Goal: Information Seeking & Learning: Learn about a topic

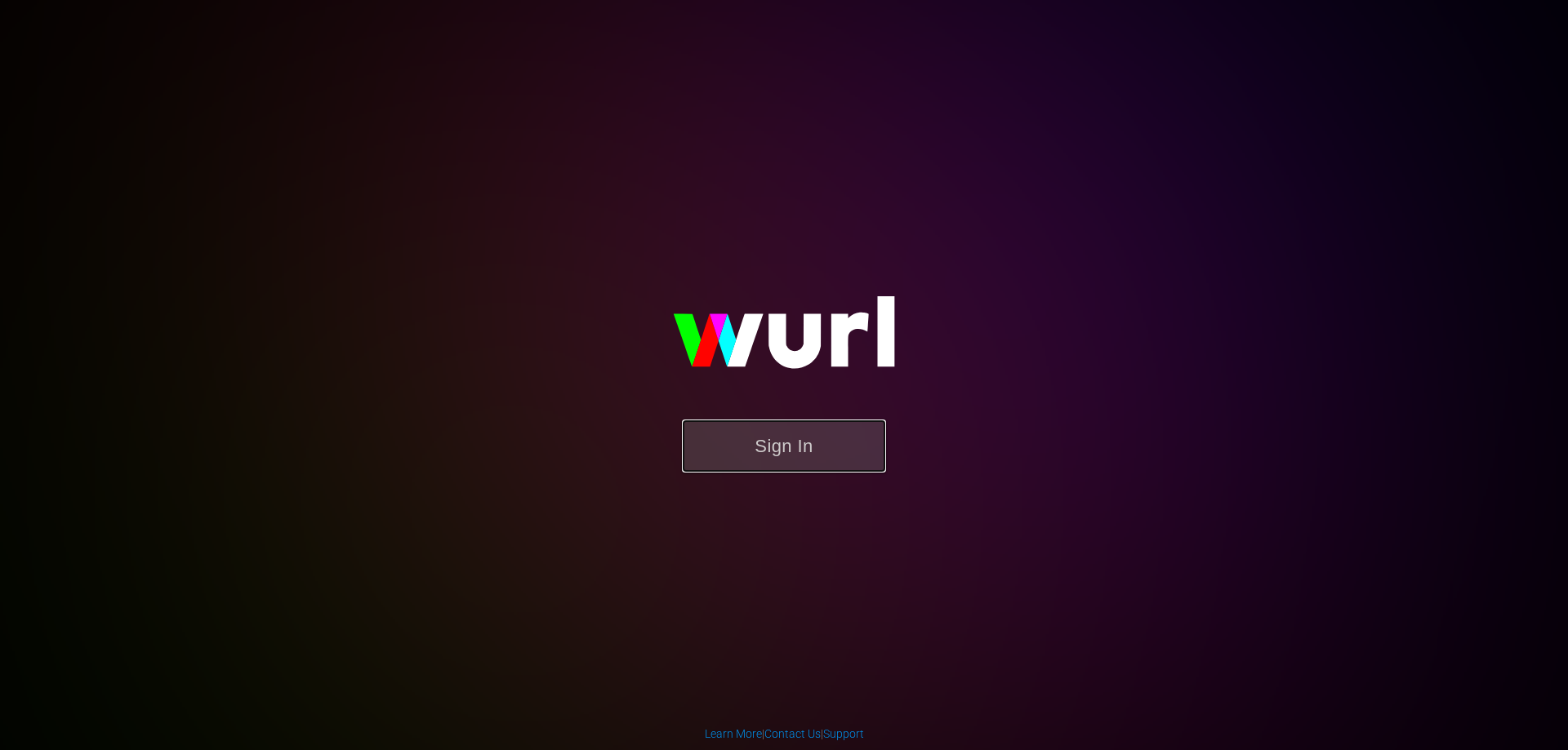
drag, startPoint x: 0, startPoint y: 0, endPoint x: 768, endPoint y: 439, distance: 884.6
click at [771, 447] on button "Sign In" at bounding box center [784, 446] width 204 height 53
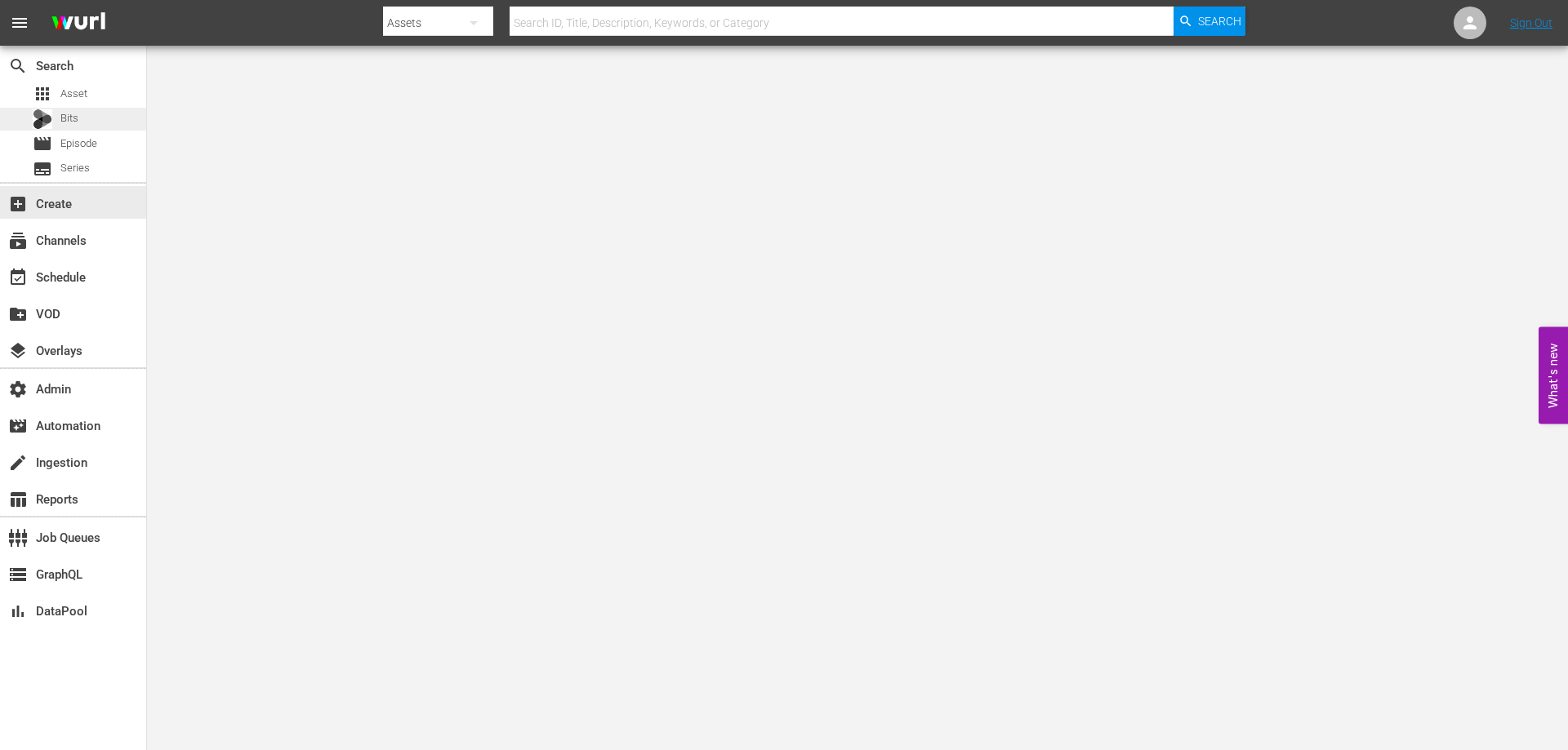
click at [90, 126] on div "Bits" at bounding box center [73, 120] width 146 height 23
click at [82, 122] on div "Bits" at bounding box center [73, 120] width 146 height 23
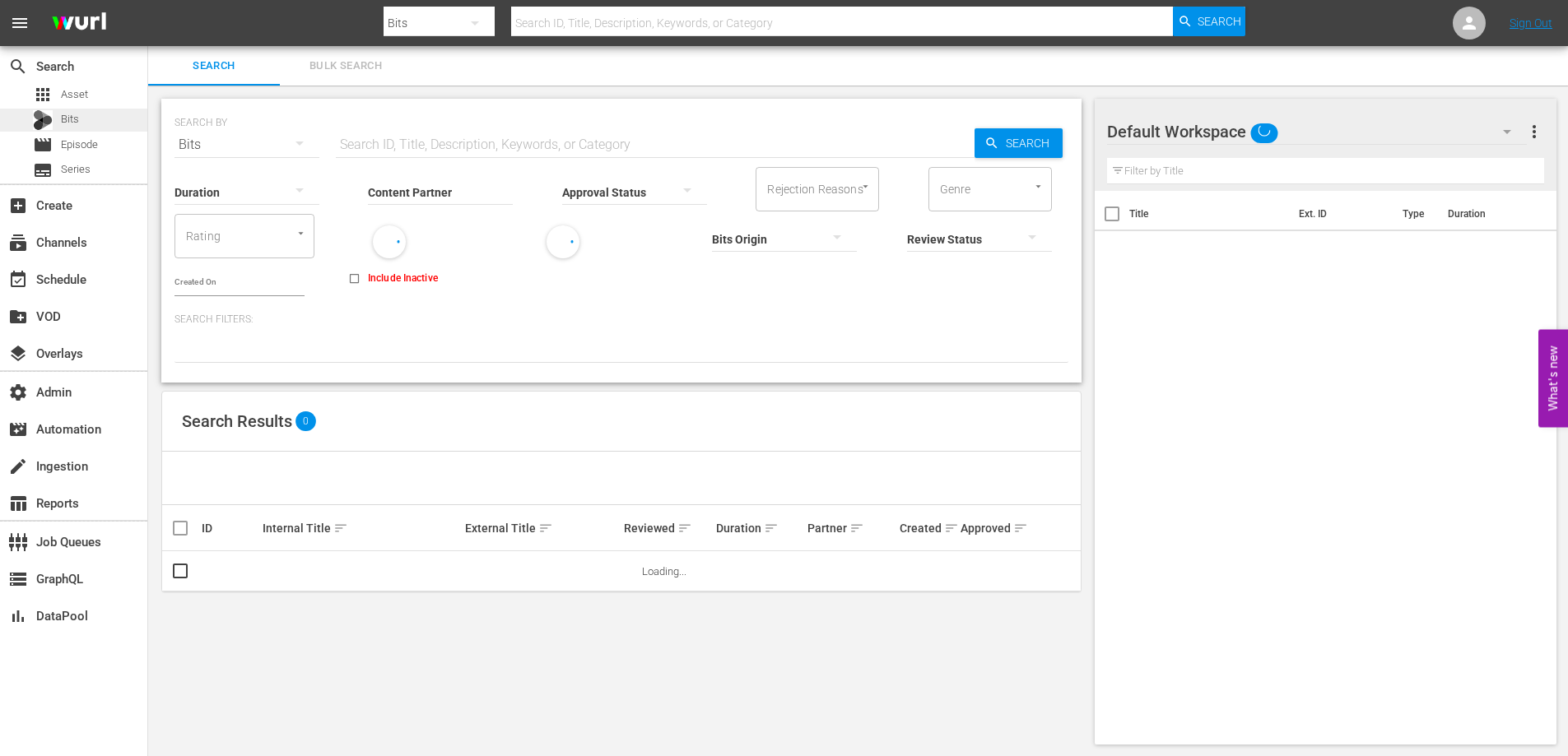
click at [75, 125] on span "Bits" at bounding box center [70, 120] width 18 height 17
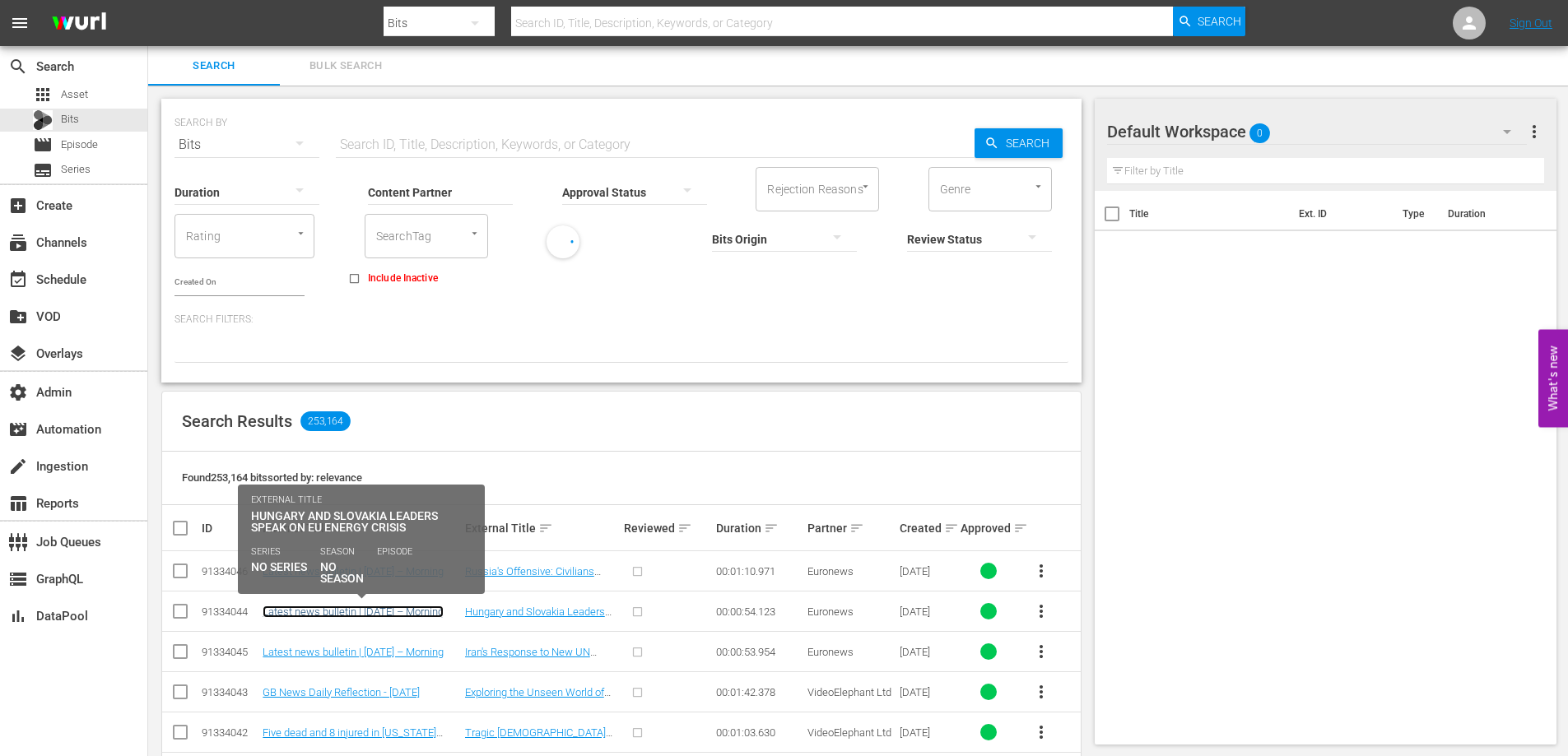
click at [339, 612] on link "Latest news bulletin | [DATE] – Morning" at bounding box center [353, 611] width 181 height 12
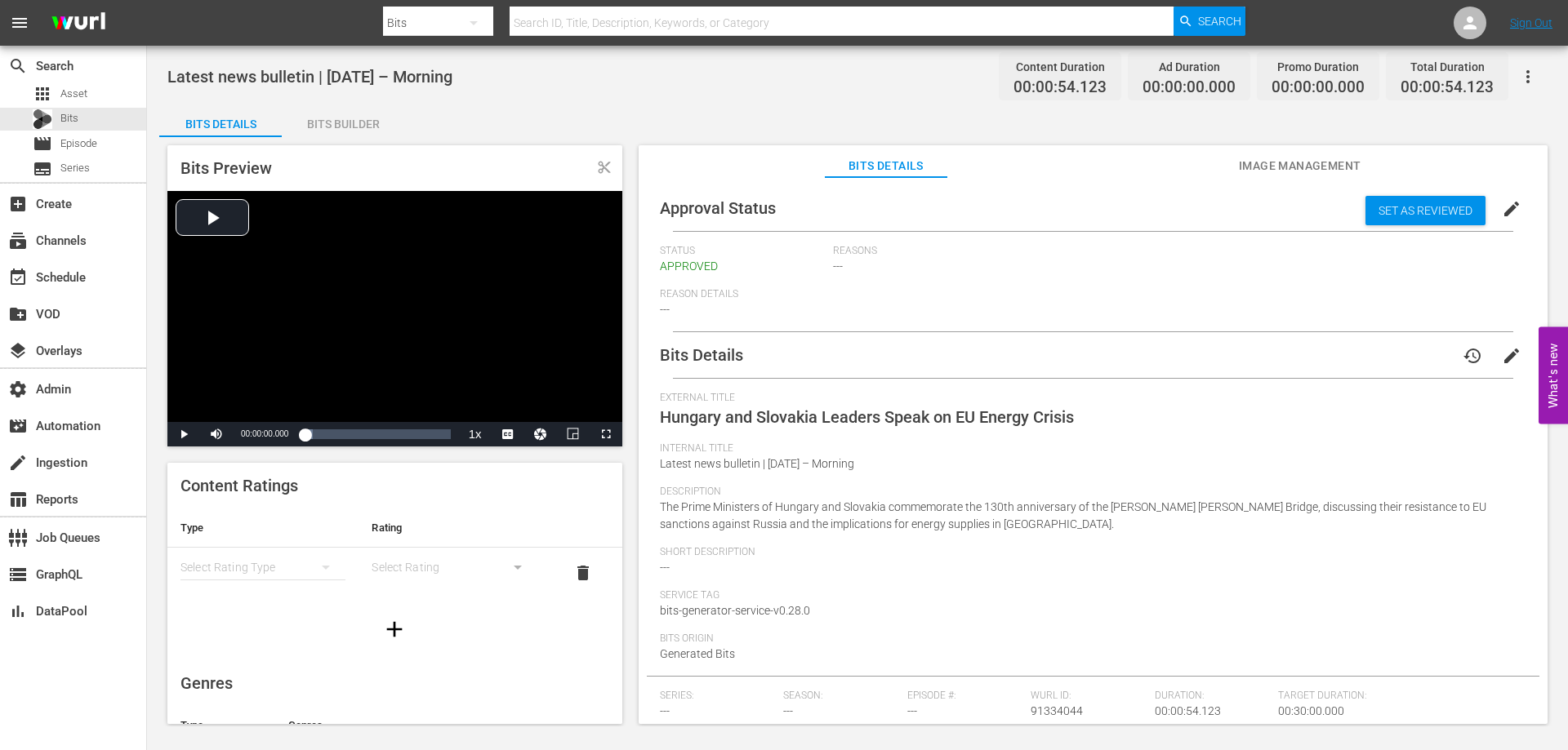
click at [1538, 63] on button "button" at bounding box center [1528, 77] width 40 height 40
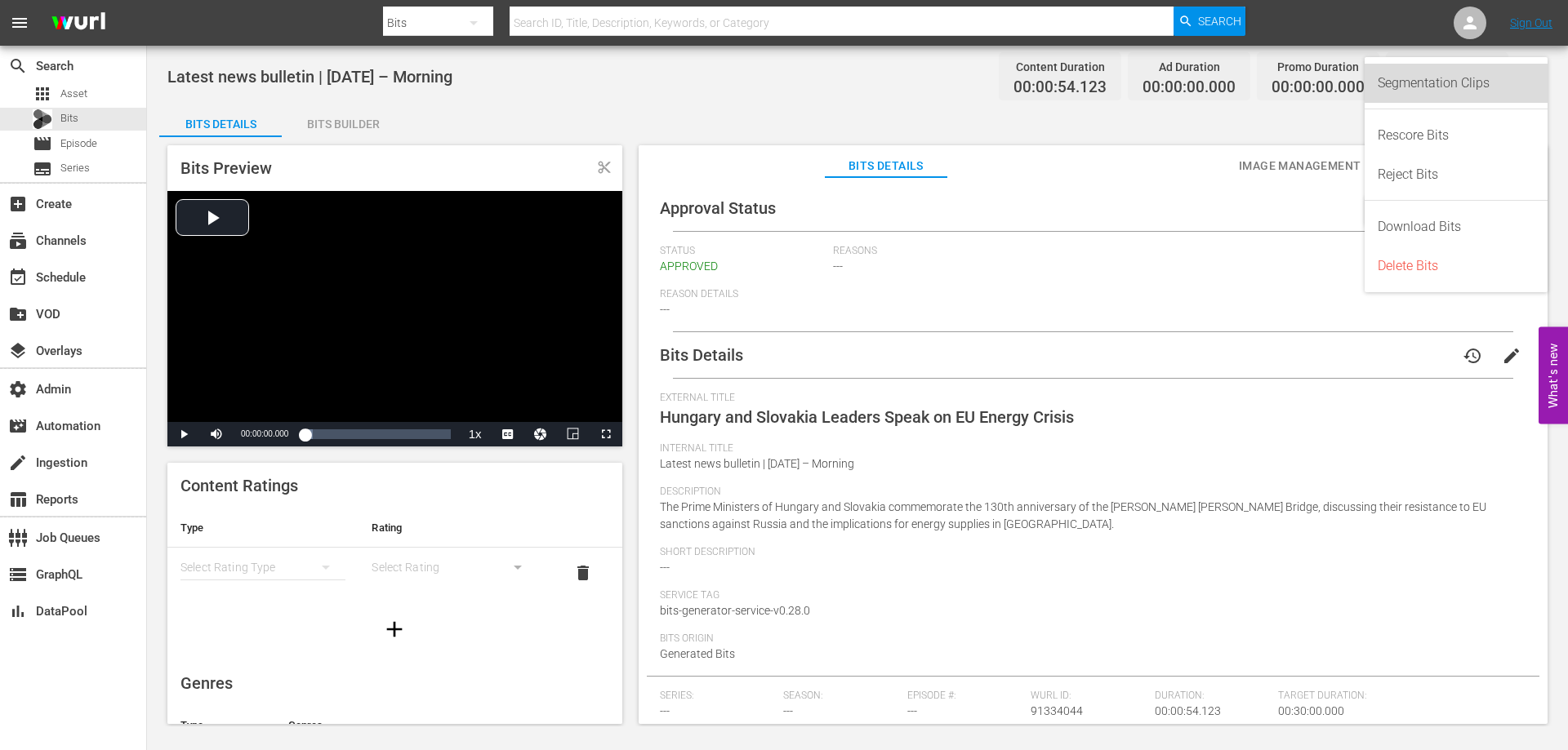
click at [1466, 80] on div "Segmentation Clips" at bounding box center [1456, 83] width 157 height 40
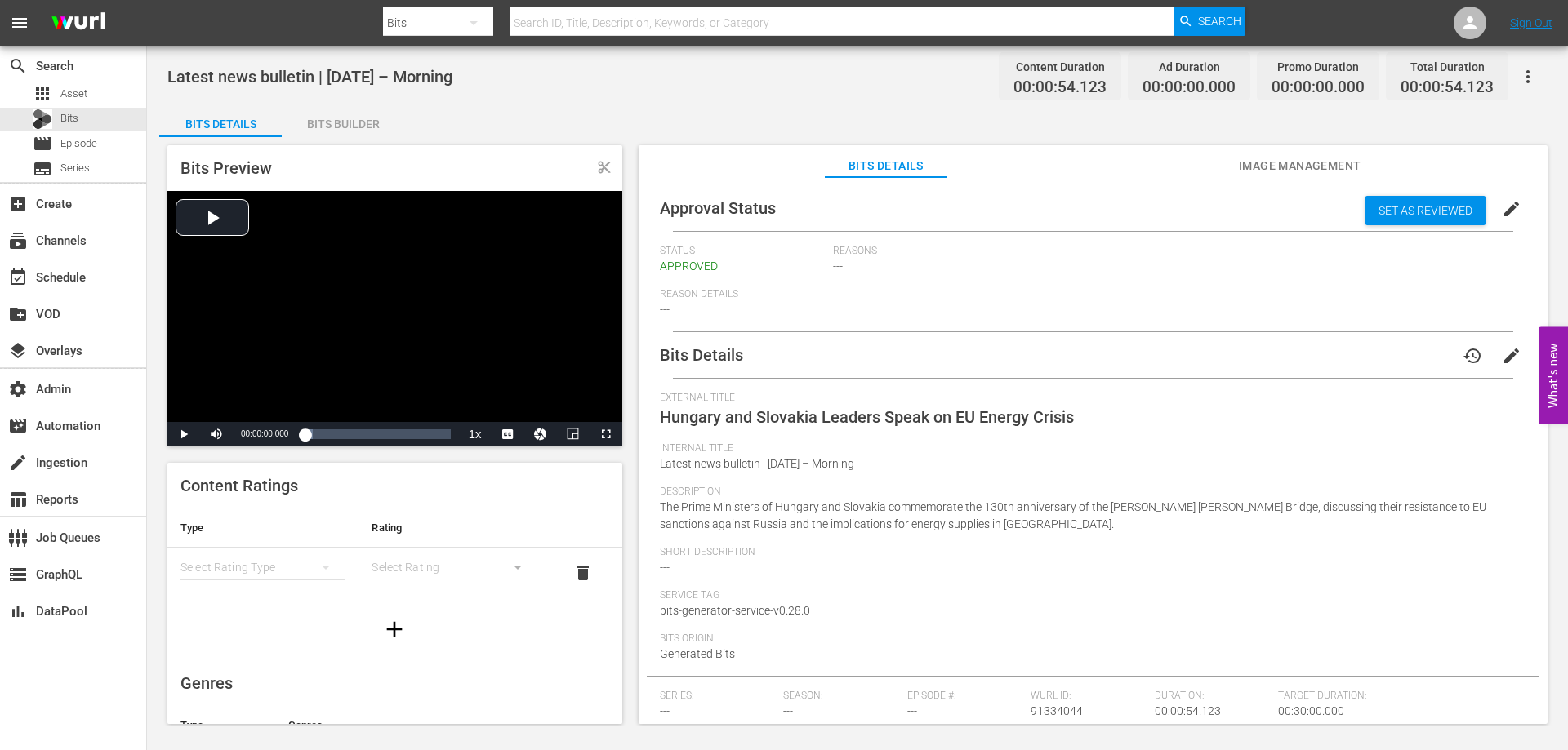
click at [1286, 16] on nav "menu Search By Bits Search ID, Title, Description, Keywords, or Category Search…" at bounding box center [784, 22] width 1568 height 45
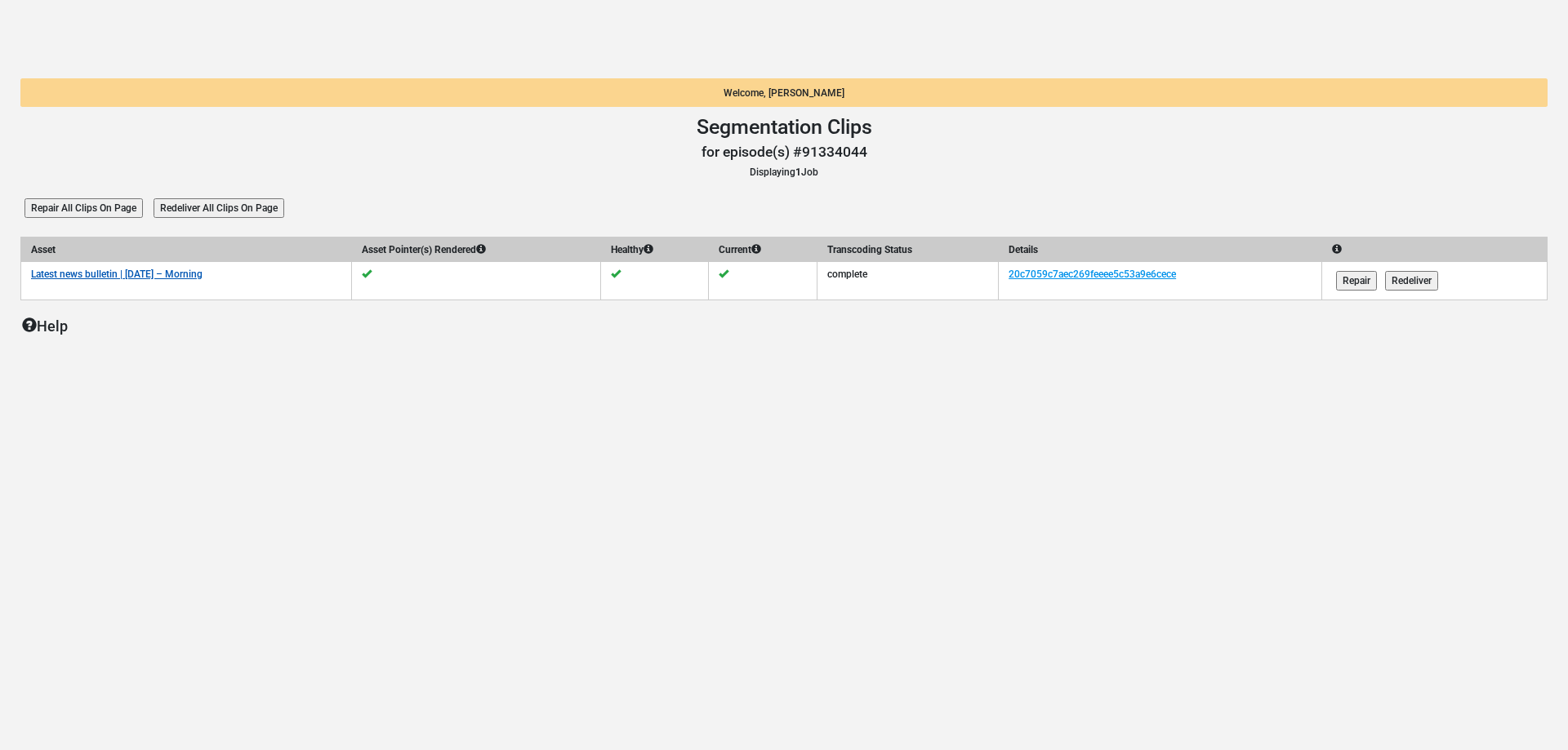
click at [203, 277] on link "Latest news bulletin | [DATE] – Morning" at bounding box center [117, 274] width 171 height 12
click at [1091, 274] on link "20c7059c7aec269feeee5c53a9e6cece" at bounding box center [1092, 274] width 167 height 12
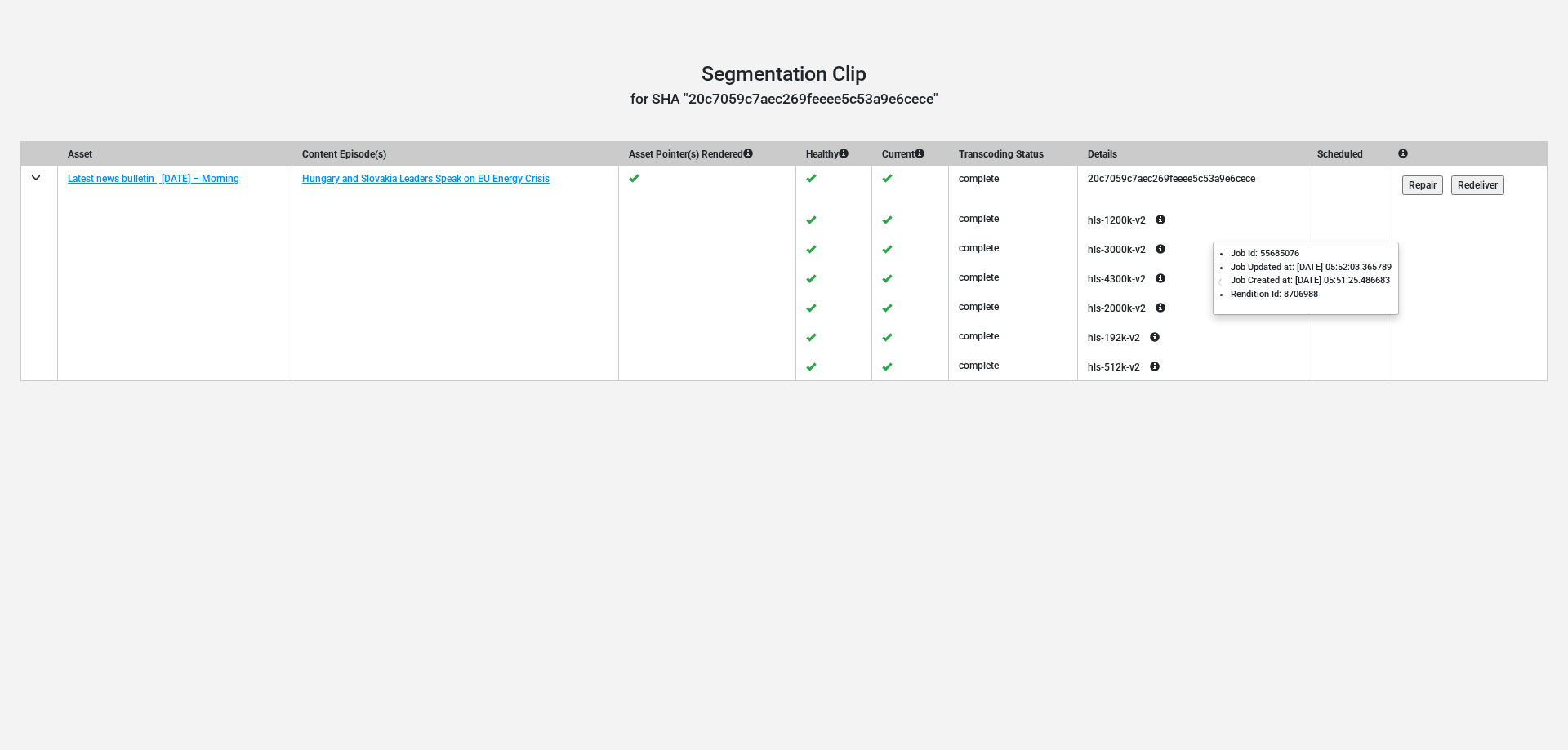
click at [1176, 278] on icon at bounding box center [1161, 279] width 30 height 20
click at [1176, 254] on icon at bounding box center [1161, 249] width 30 height 20
click at [1176, 221] on icon at bounding box center [1161, 220] width 30 height 20
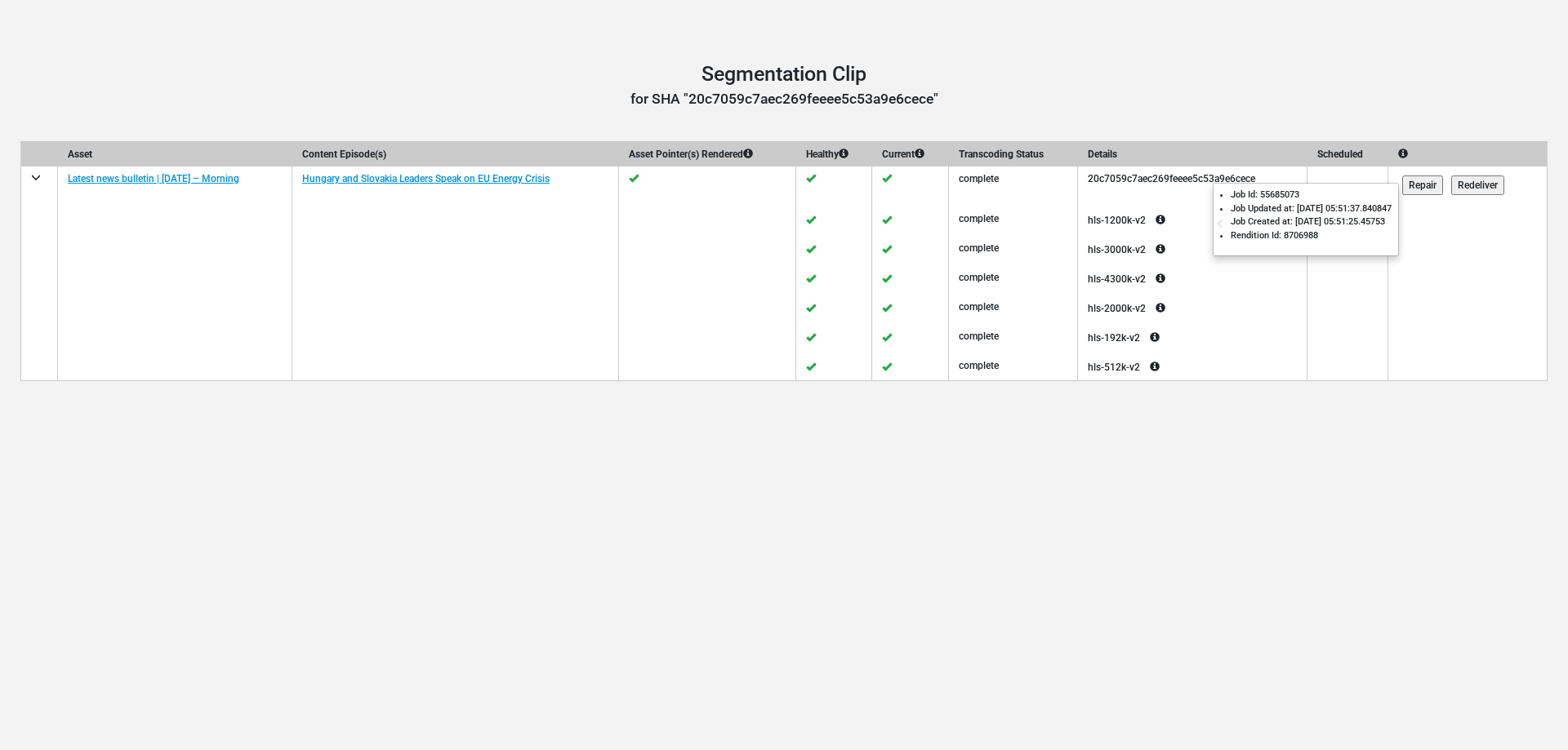
click at [1199, 401] on div at bounding box center [784, 402] width 1552 height 41
